Goal: Task Accomplishment & Management: Manage account settings

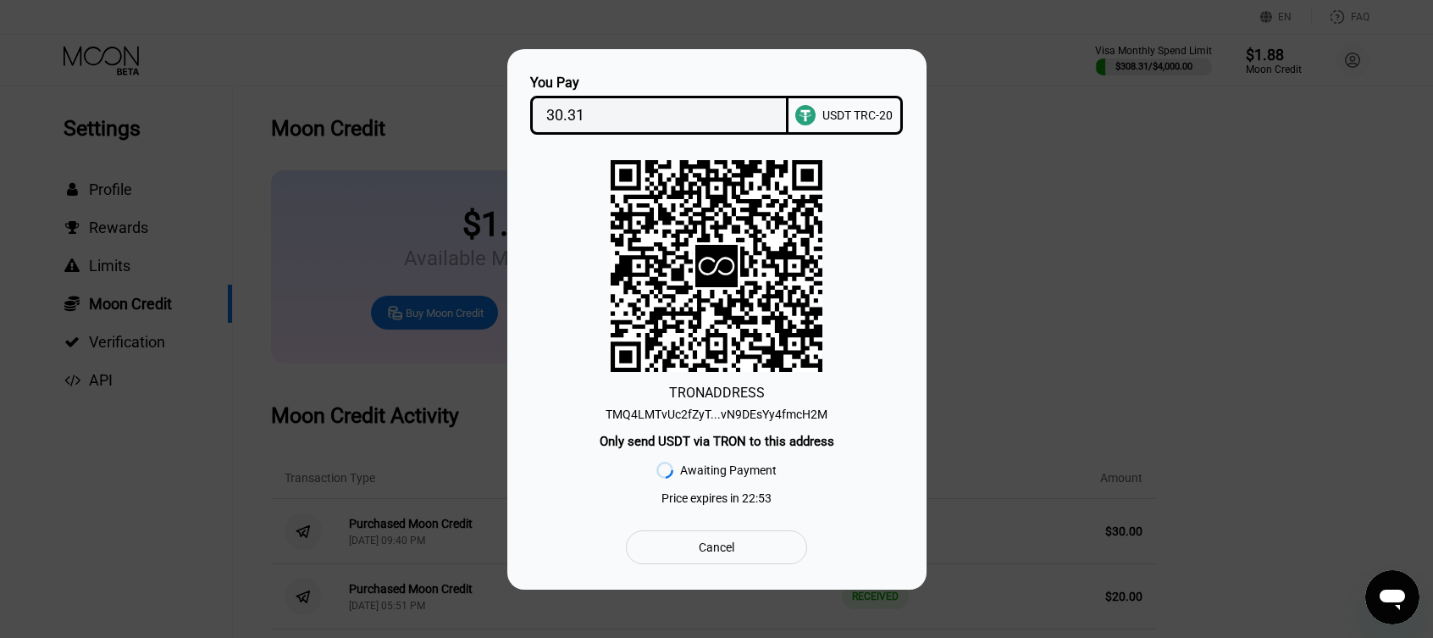
click at [1042, 175] on div "You Pay 30.31 USDT TRC-20 TRON ADDRESS TMQ4LMTvUc2fZyT...vN9DEsYy4fmcH2M Only s…" at bounding box center [716, 319] width 1433 height 540
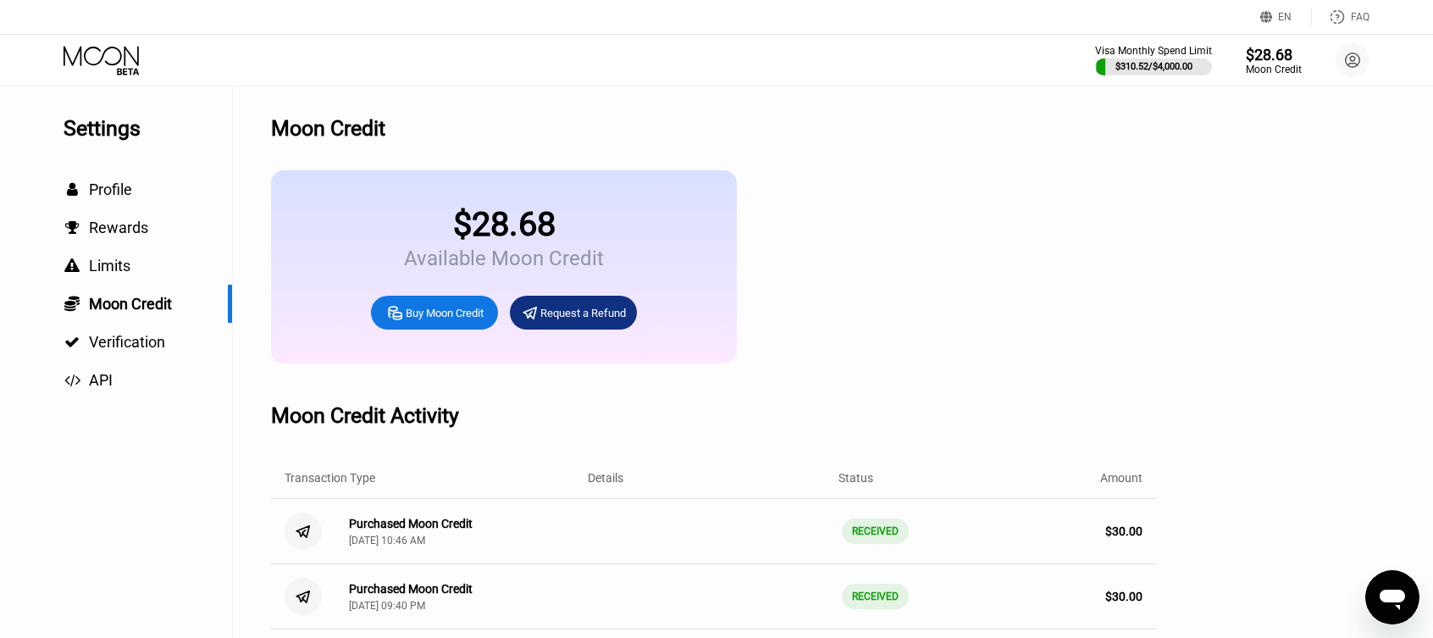
click at [119, 62] on icon at bounding box center [103, 61] width 79 height 30
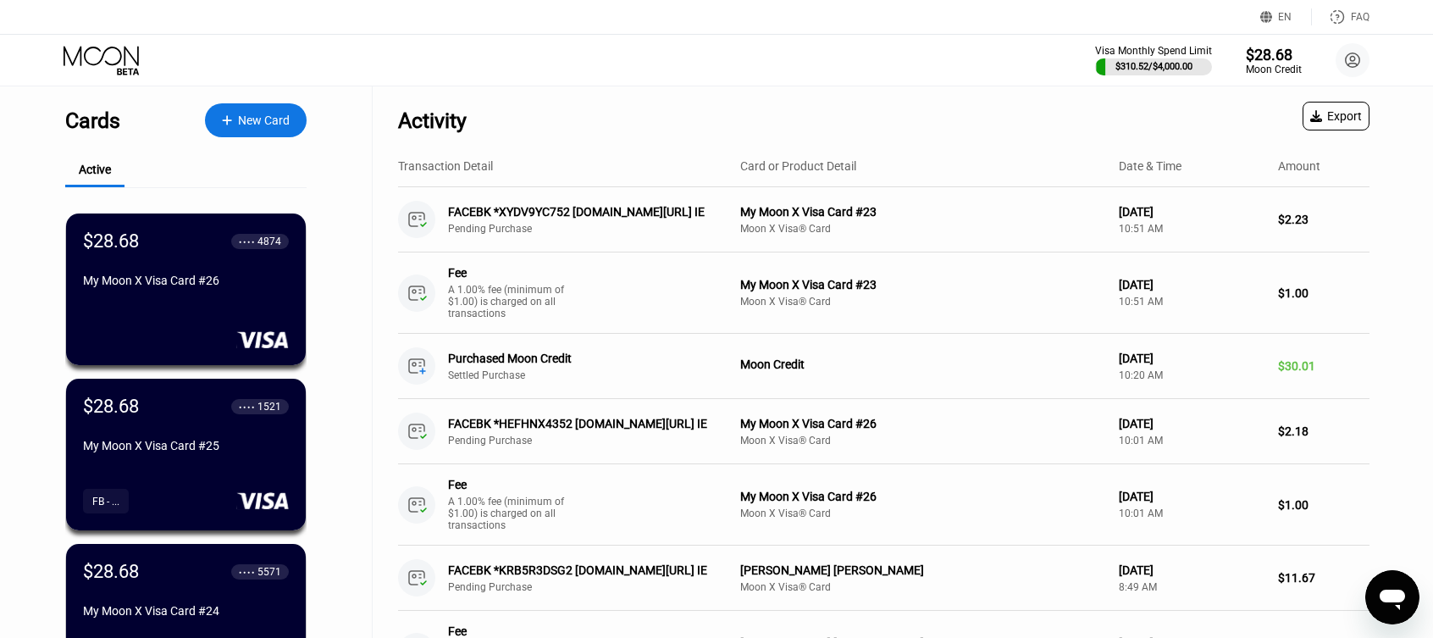
drag, startPoint x: 834, startPoint y: 70, endPoint x: 733, endPoint y: 97, distance: 104.1
click at [733, 97] on div "Activity Export" at bounding box center [883, 115] width 971 height 59
